Goal: Find contact information: Find contact information

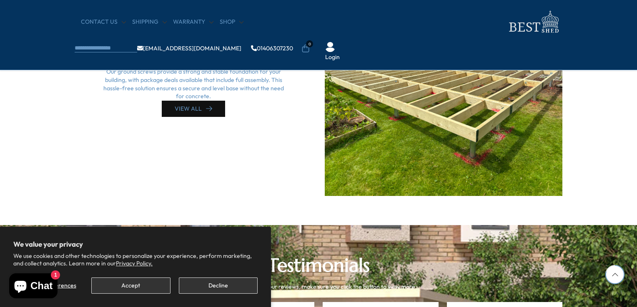
scroll to position [2125, 0]
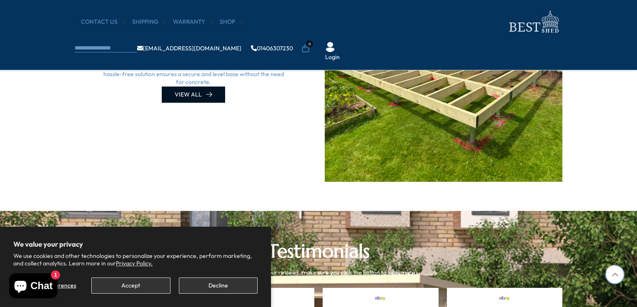
click at [191, 90] on link "VIEW ALL" at bounding box center [193, 95] width 63 height 16
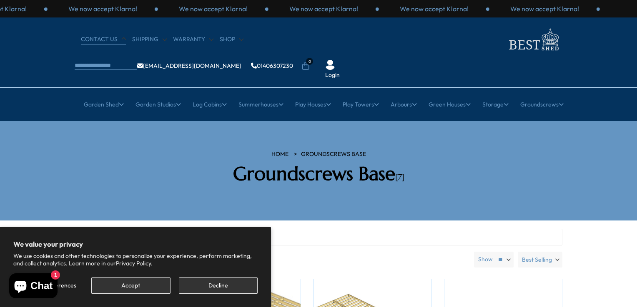
click at [95, 40] on link "CONTACT US" at bounding box center [103, 39] width 45 height 8
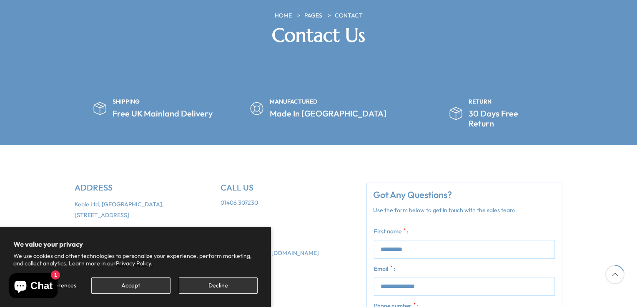
scroll to position [125, 0]
